Goal: Navigation & Orientation: Find specific page/section

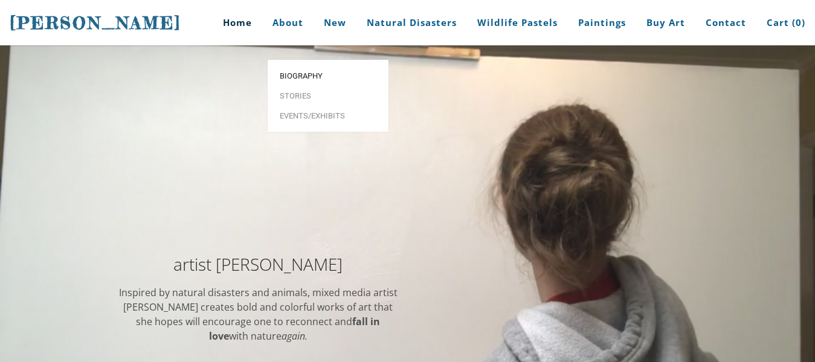
click at [296, 66] on link "Biography" at bounding box center [328, 76] width 121 height 20
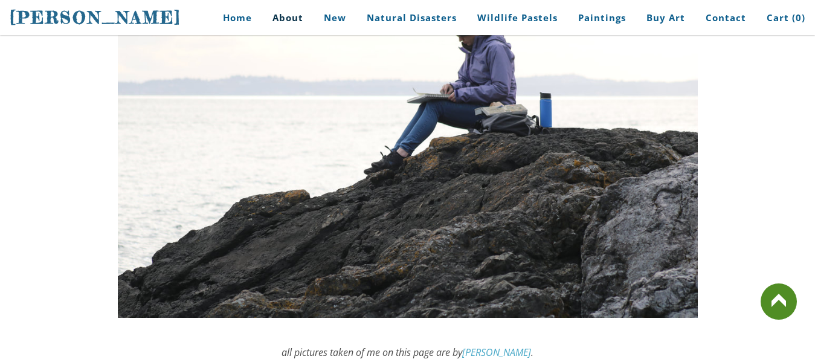
scroll to position [3324, 0]
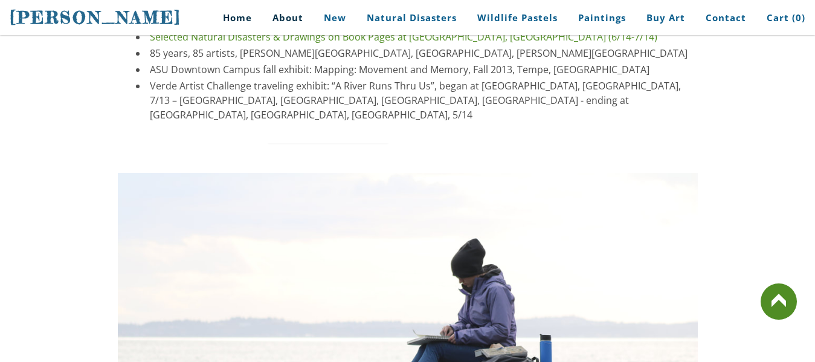
click at [244, 18] on link "Home" at bounding box center [233, 17] width 56 height 27
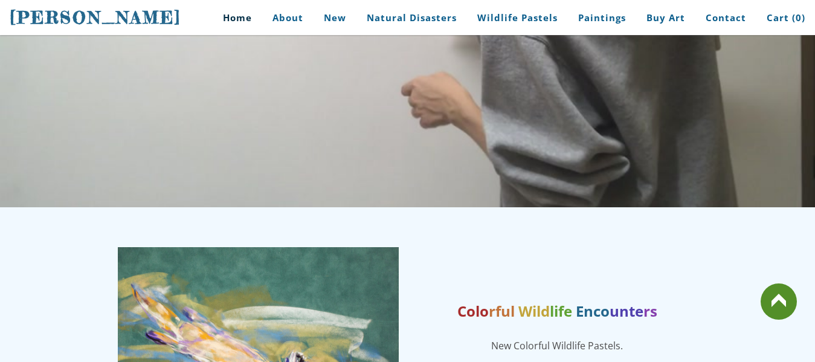
scroll to position [106, 0]
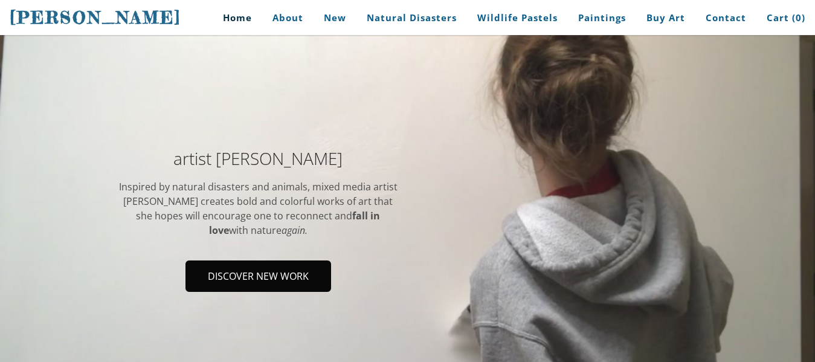
click at [310, 265] on span "Discover new work" at bounding box center [258, 276] width 143 height 29
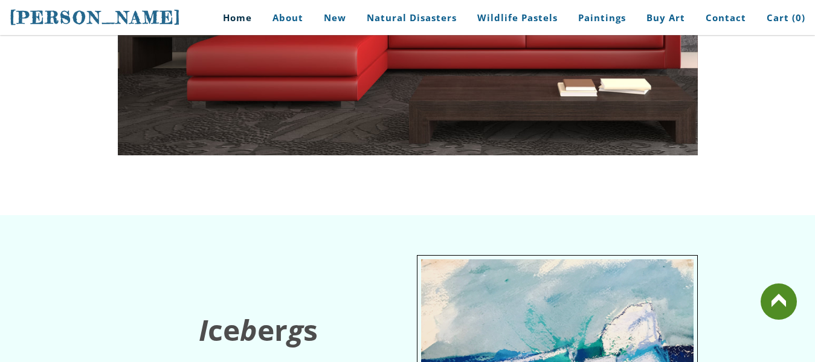
scroll to position [3234, 0]
